Goal: Find contact information: Find contact information

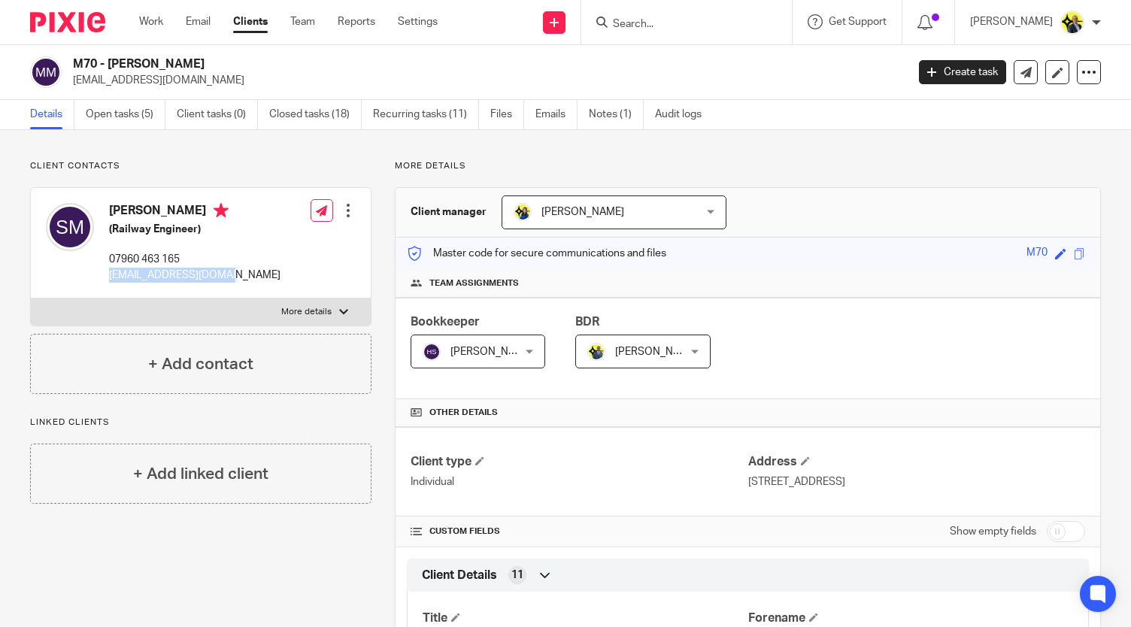
click at [653, 29] on input "Search" at bounding box center [678, 25] width 135 height 14
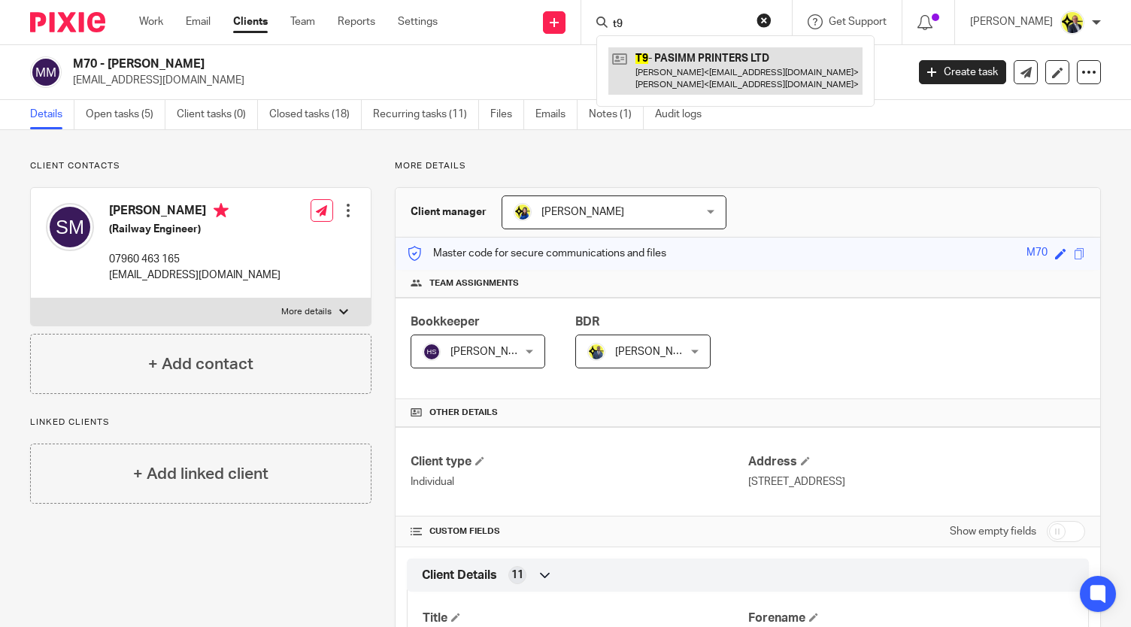
type input "t9"
click at [695, 72] on link at bounding box center [735, 70] width 254 height 47
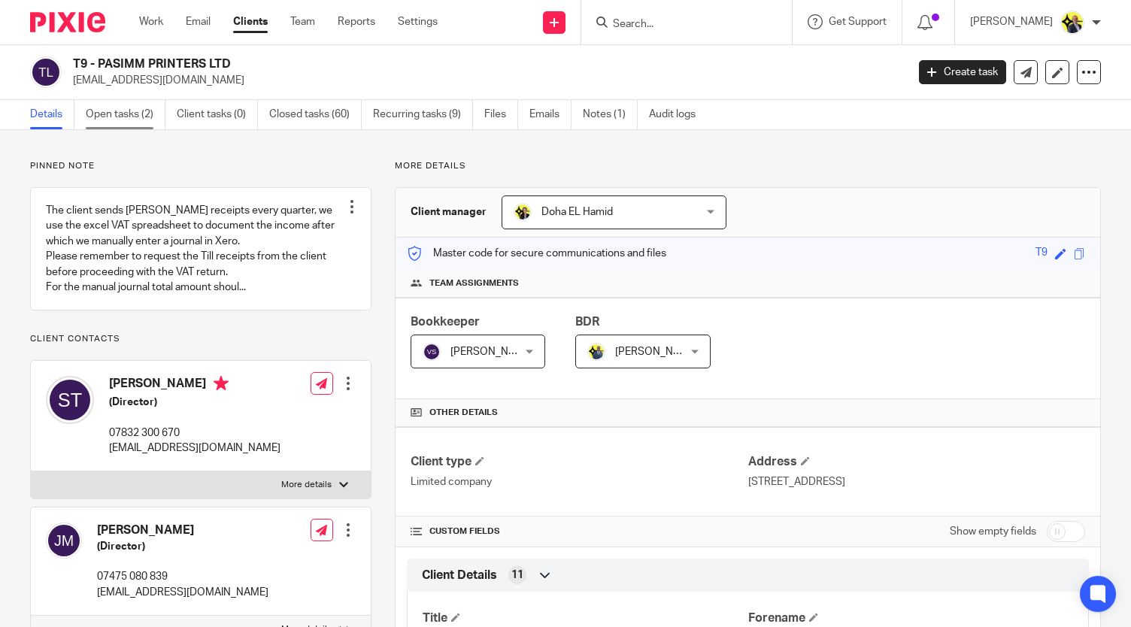
click at [118, 120] on link "Open tasks (2)" at bounding box center [126, 114] width 80 height 29
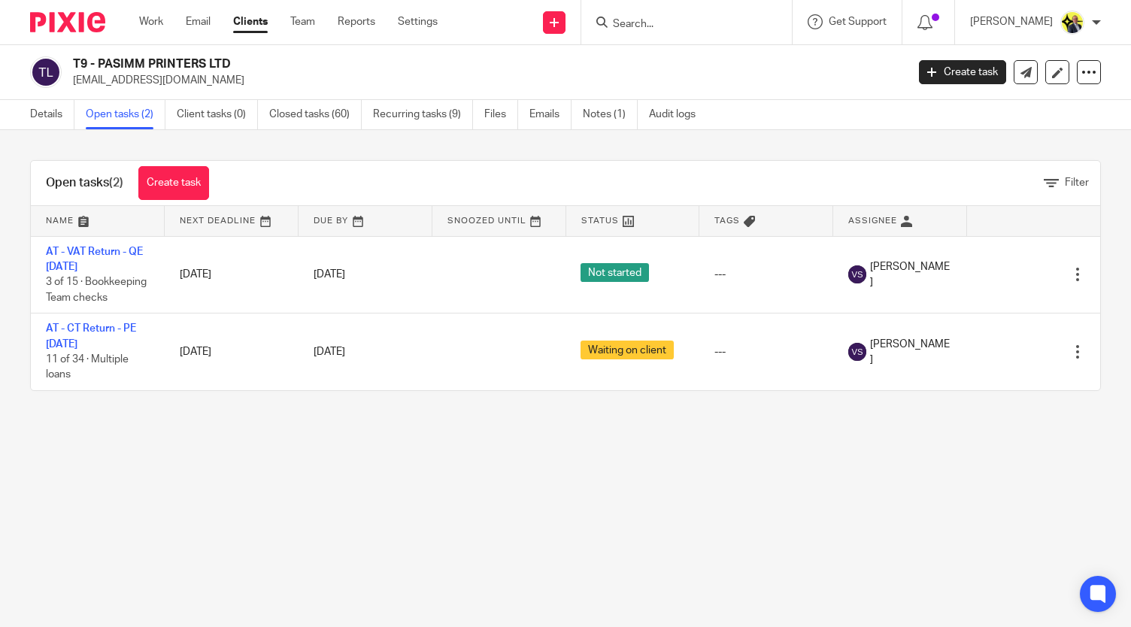
drag, startPoint x: 238, startPoint y: 62, endPoint x: 74, endPoint y: 67, distance: 163.2
click at [74, 67] on h2 "T9 - PASIMM PRINTERS LTD" at bounding box center [402, 64] width 659 height 16
click at [43, 118] on link "Details" at bounding box center [52, 114] width 44 height 29
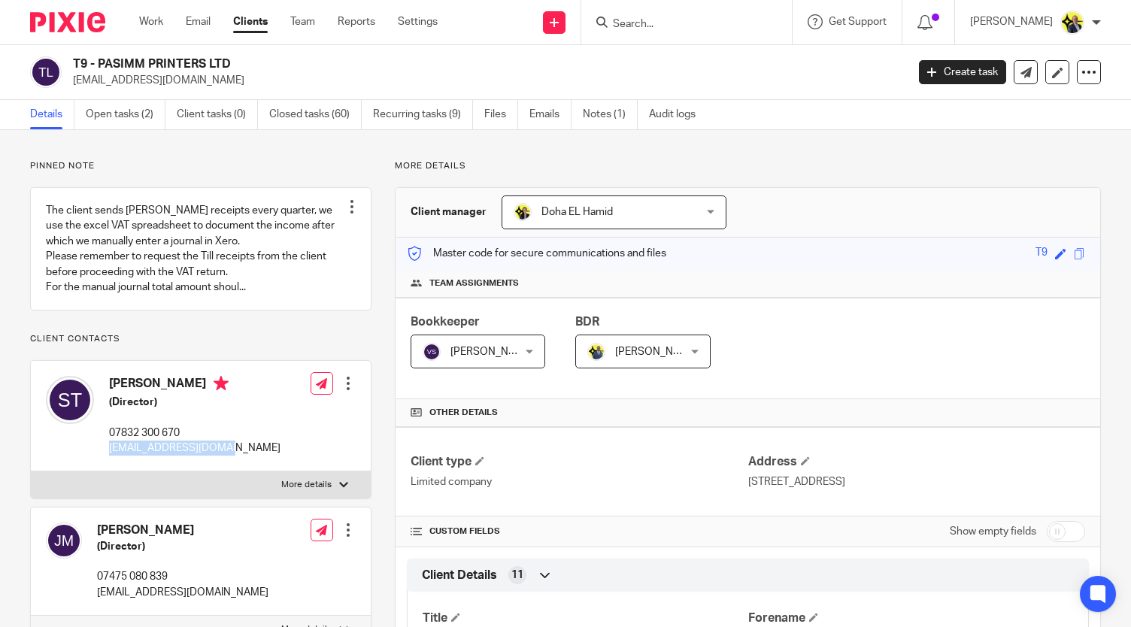
drag, startPoint x: 232, startPoint y: 464, endPoint x: 110, endPoint y: 465, distance: 122.5
click at [110, 465] on div "Simon Turuga (Director) 07832 300 670 pasimm@btinternet.com Edit contact Create…" at bounding box center [201, 416] width 340 height 111
copy p "[EMAIL_ADDRESS][DOMAIN_NAME]"
drag, startPoint x: 188, startPoint y: 444, endPoint x: 108, endPoint y: 448, distance: 79.8
click at [109, 441] on p "07832 300 670" at bounding box center [194, 433] width 171 height 15
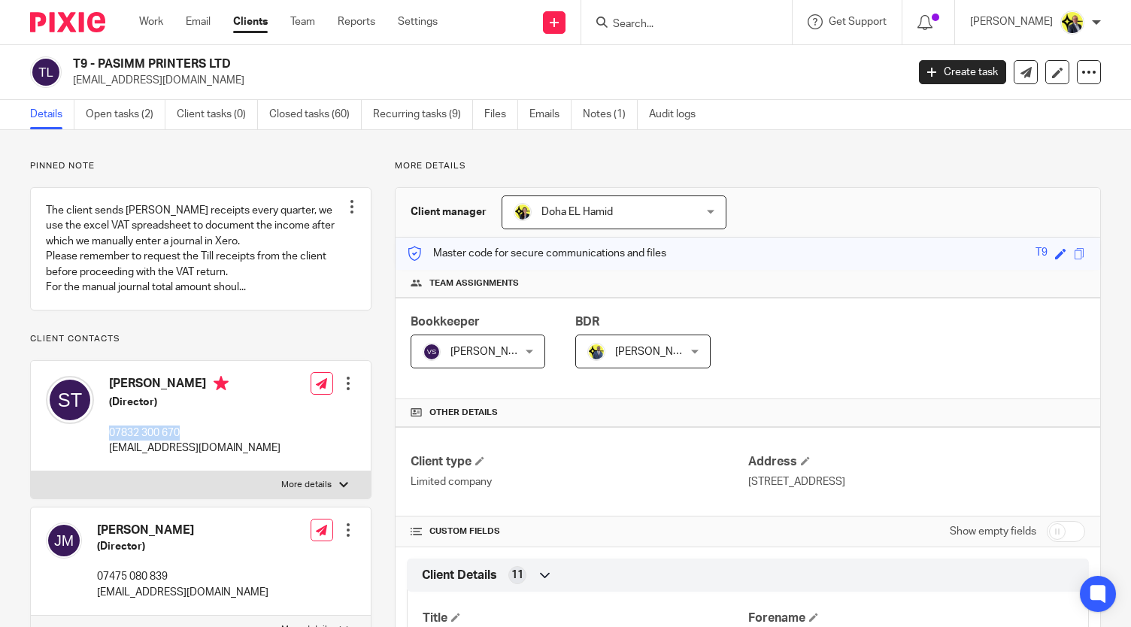
copy p "07832 300 670"
